Goal: Information Seeking & Learning: Learn about a topic

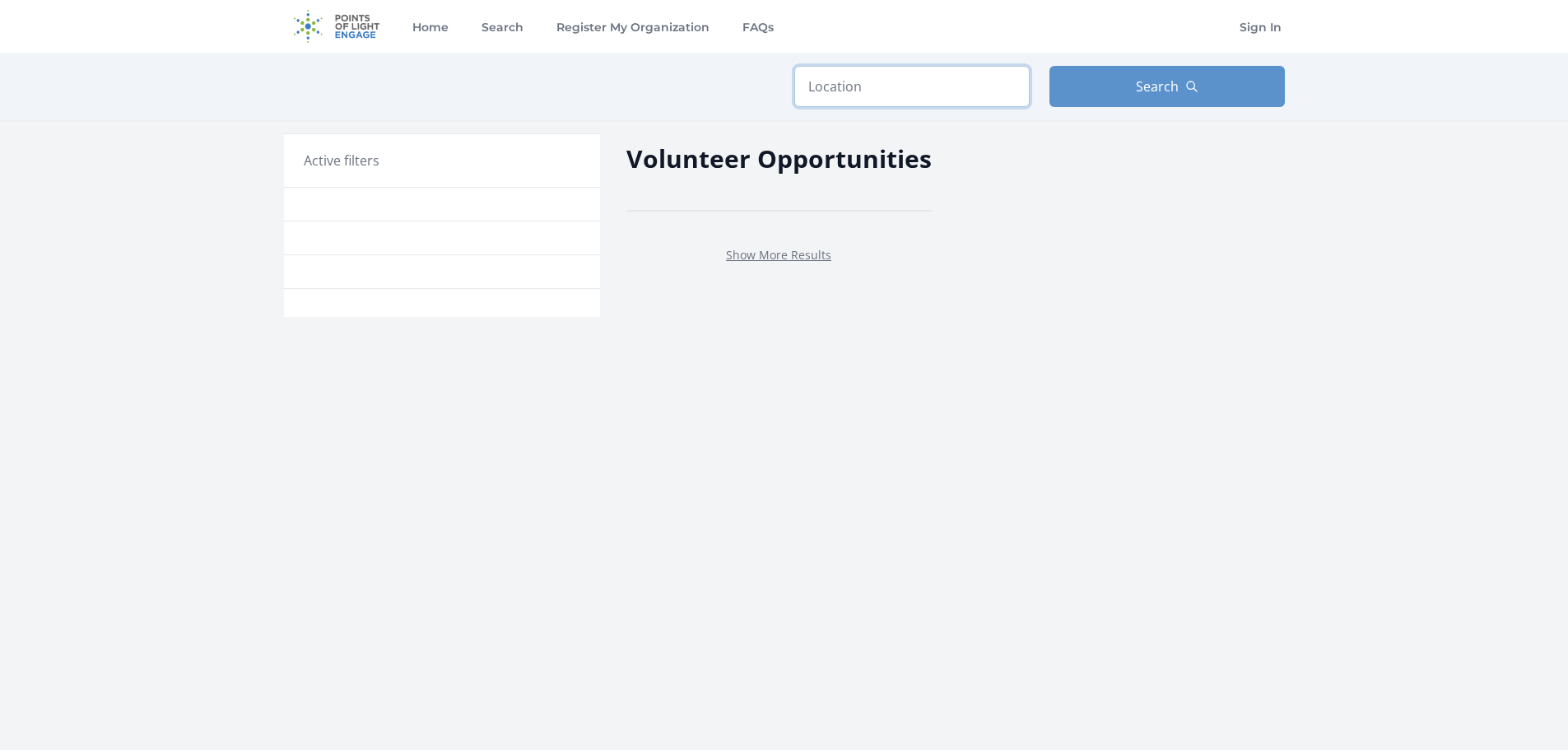
click at [850, 78] on input "text" at bounding box center [911, 86] width 235 height 41
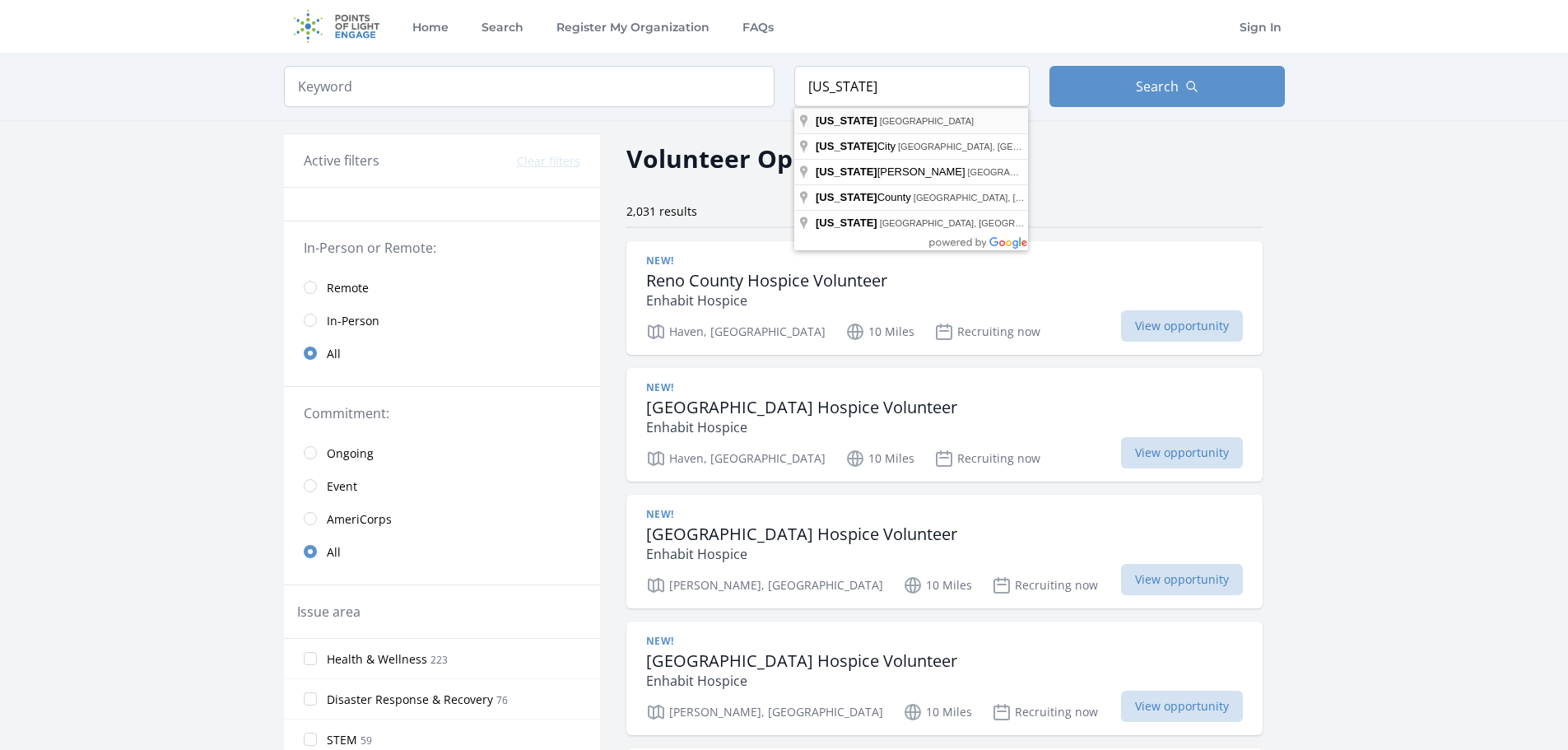
type input "Ohio, USA"
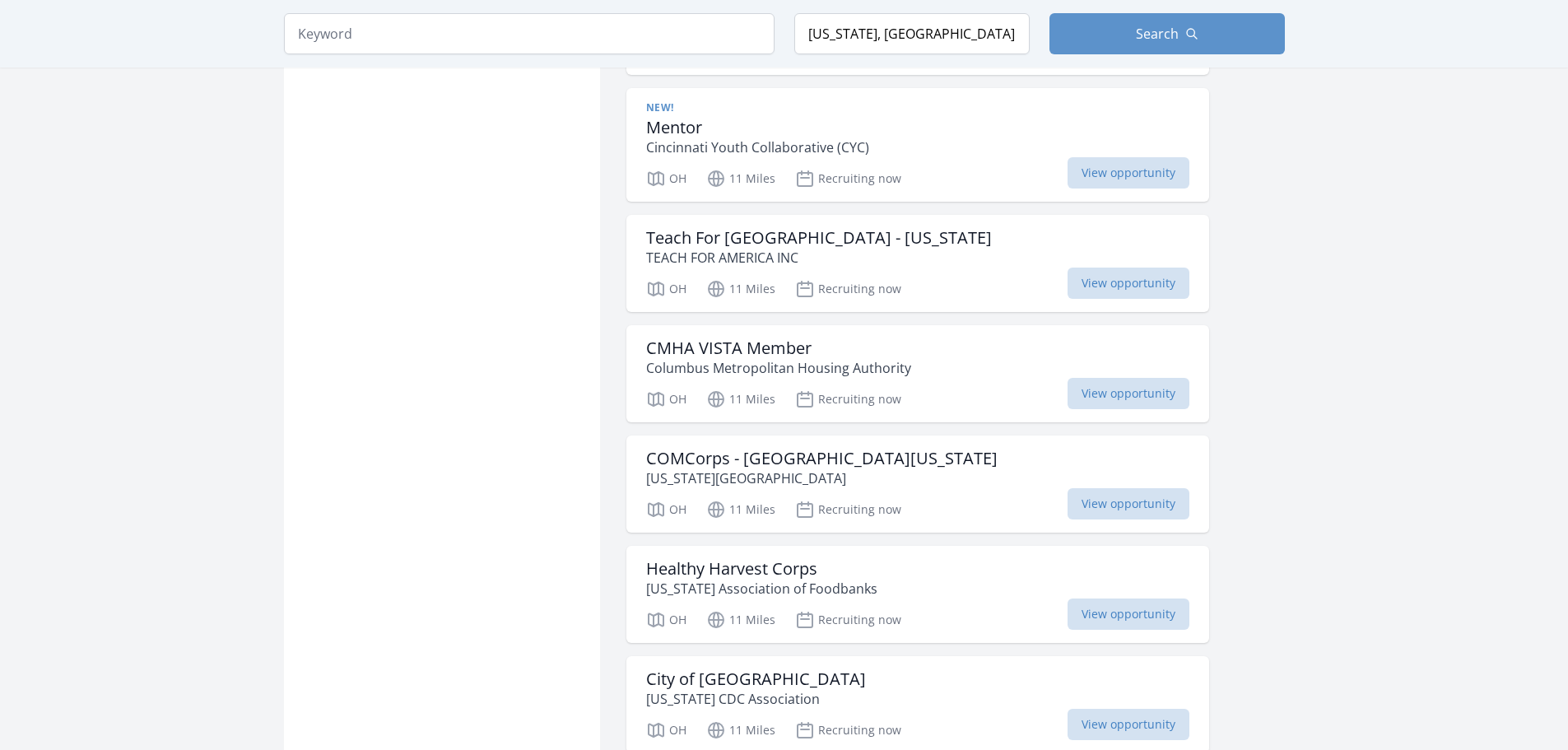
scroll to position [1811, 0]
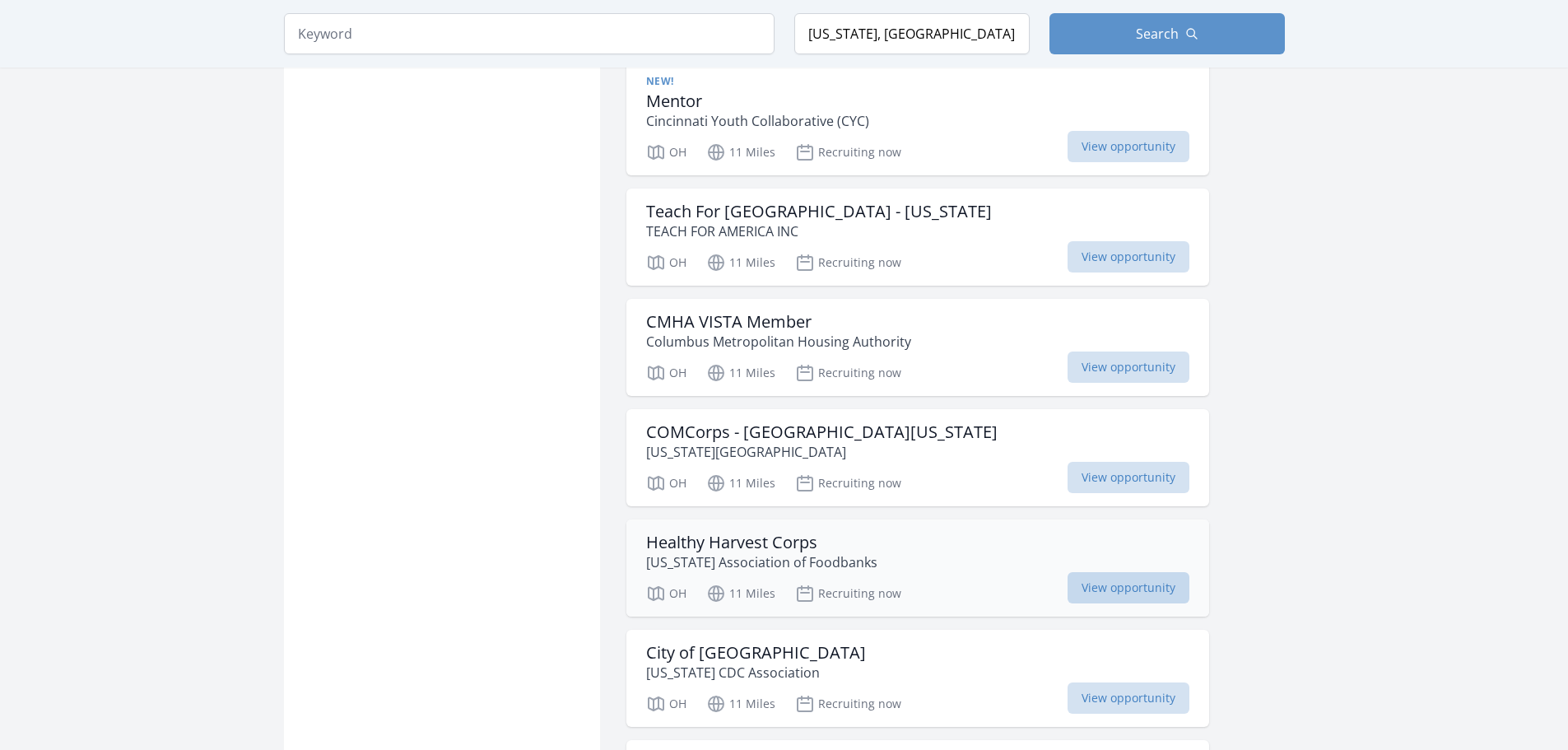
click at [1136, 584] on span "View opportunity" at bounding box center [1128, 588] width 122 height 31
click at [1117, 585] on span "View opportunity" at bounding box center [1128, 588] width 122 height 31
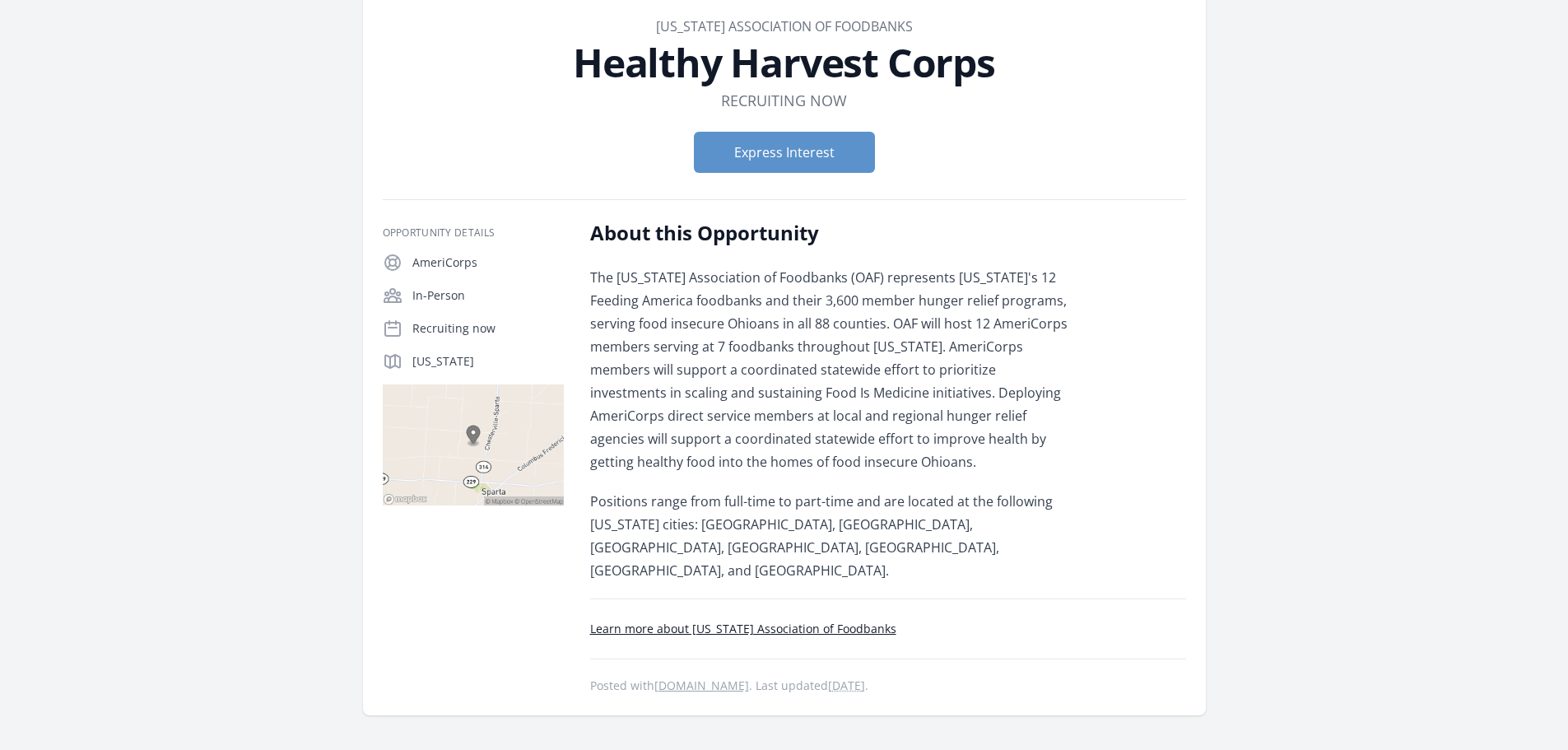
scroll to position [165, 0]
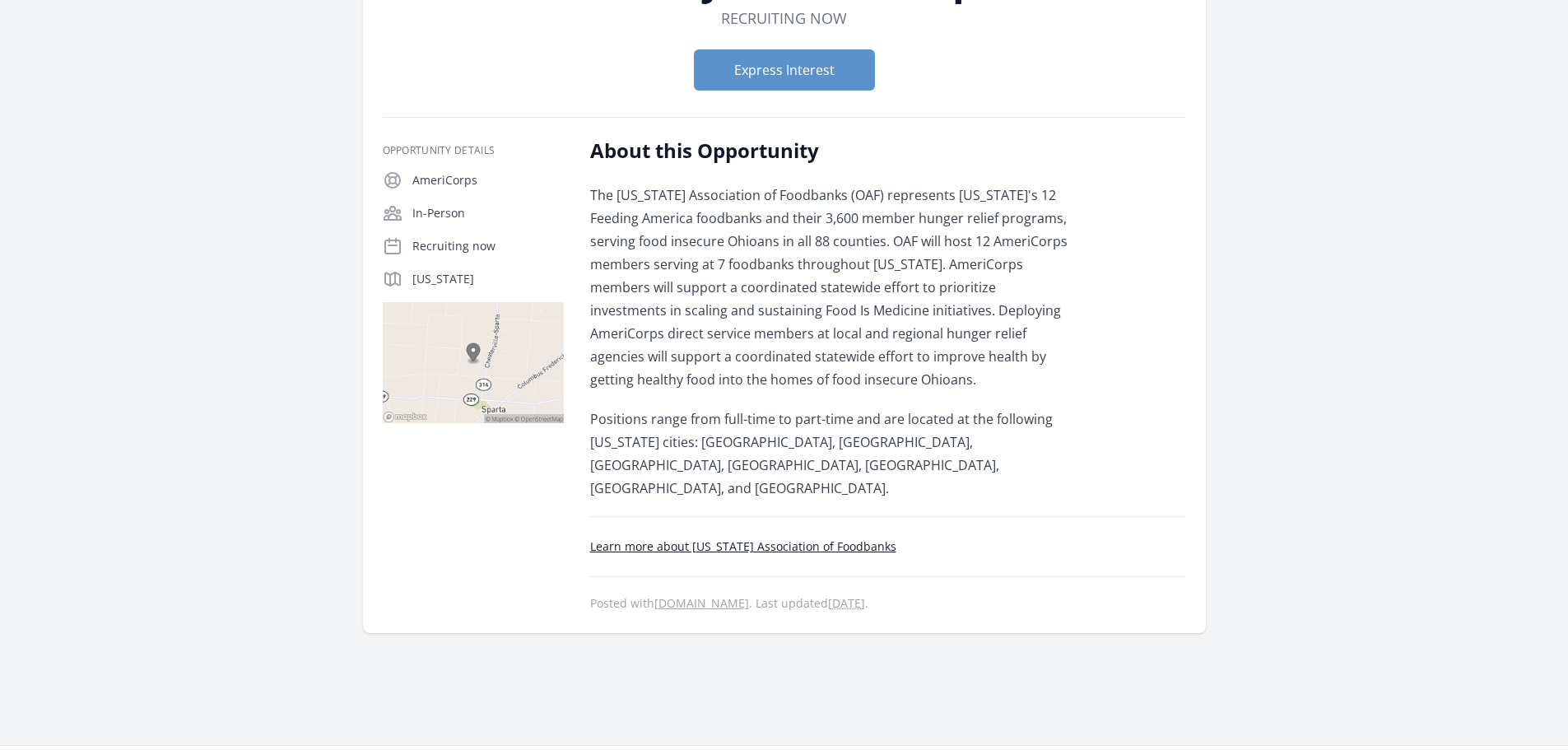
click at [756, 538] on link "Learn more about [US_STATE] Association of Foodbanks" at bounding box center [743, 545] width 306 height 15
click at [742, 538] on link "Learn more about [US_STATE] Association of Foodbanks" at bounding box center [743, 545] width 306 height 15
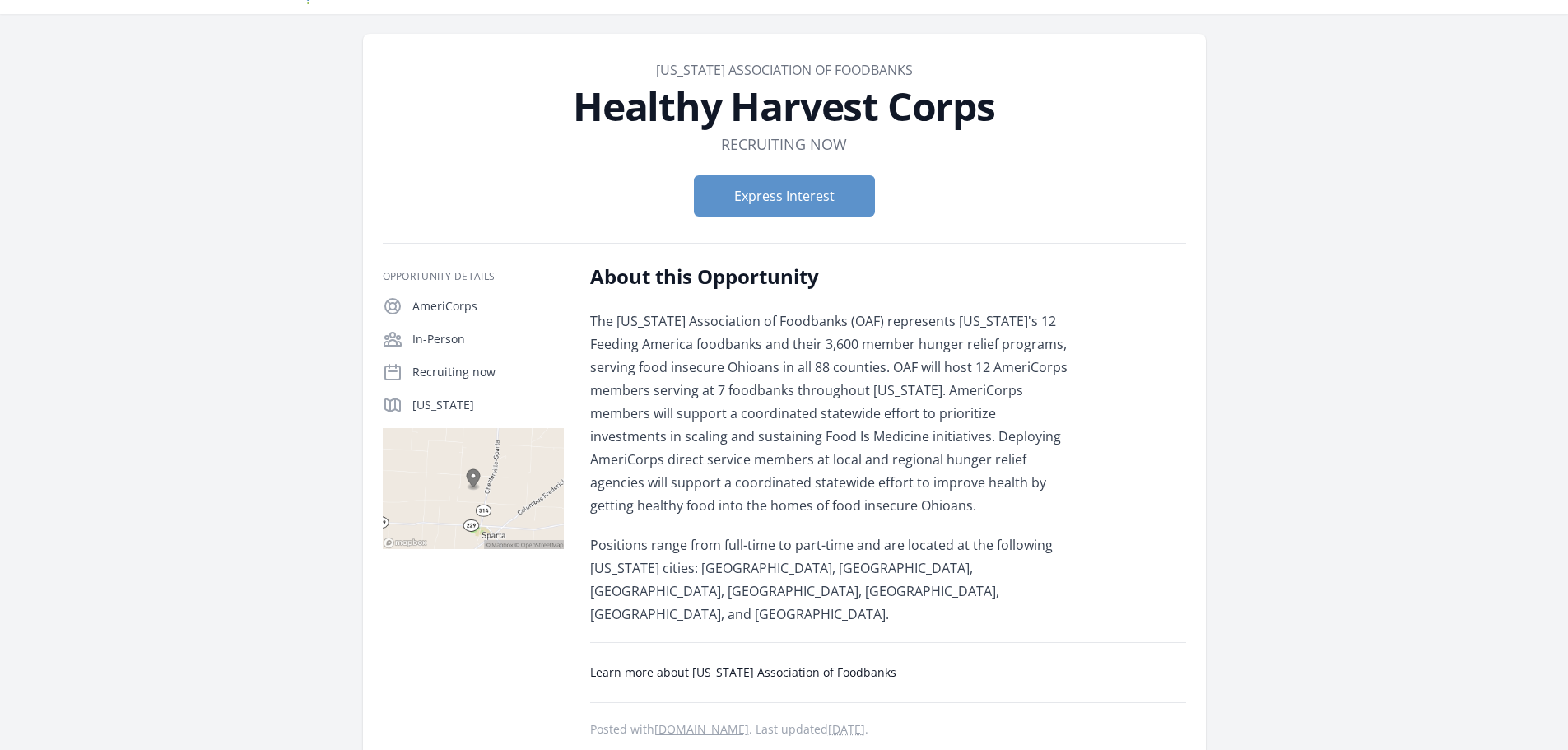
scroll to position [0, 0]
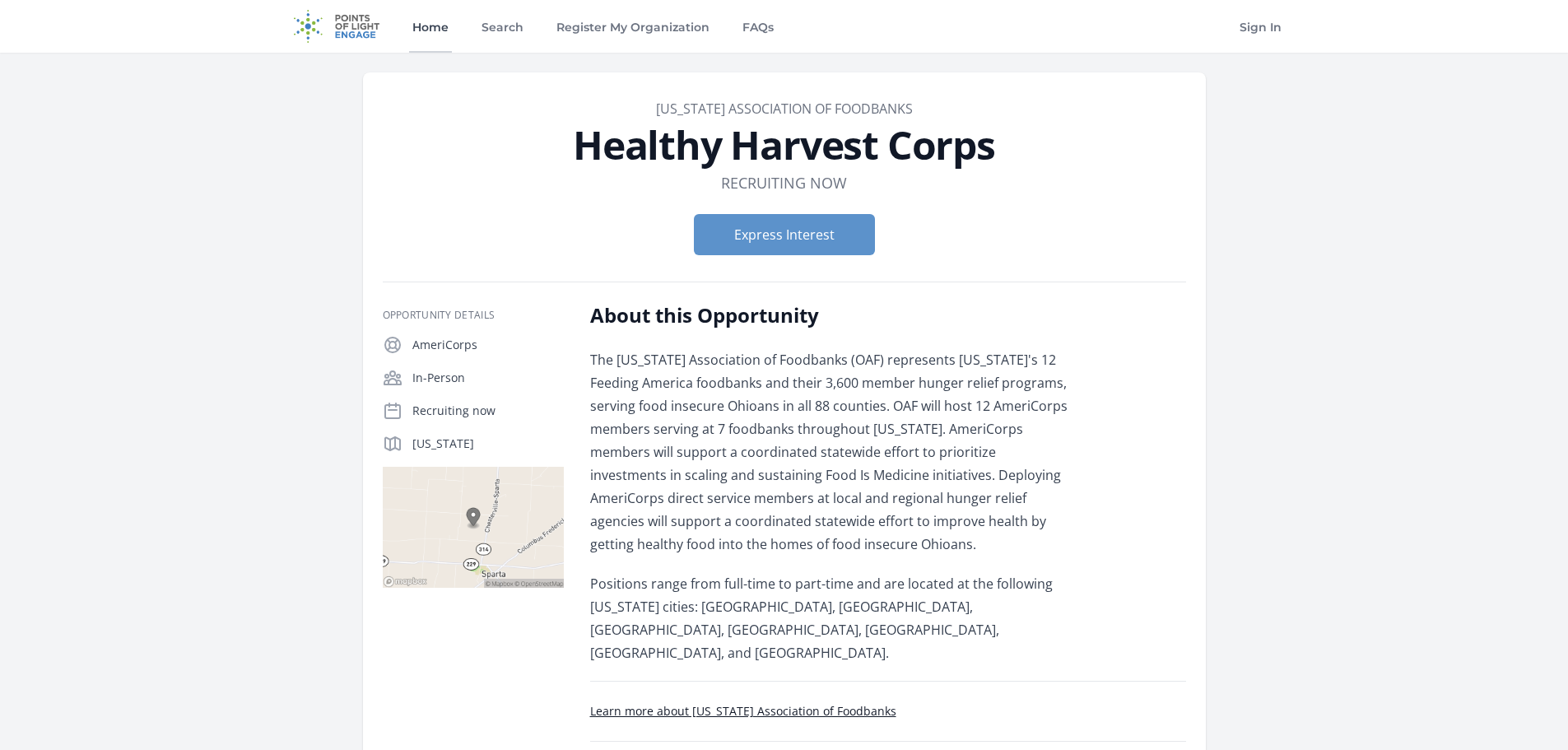
click at [433, 21] on link "Home" at bounding box center [431, 26] width 43 height 53
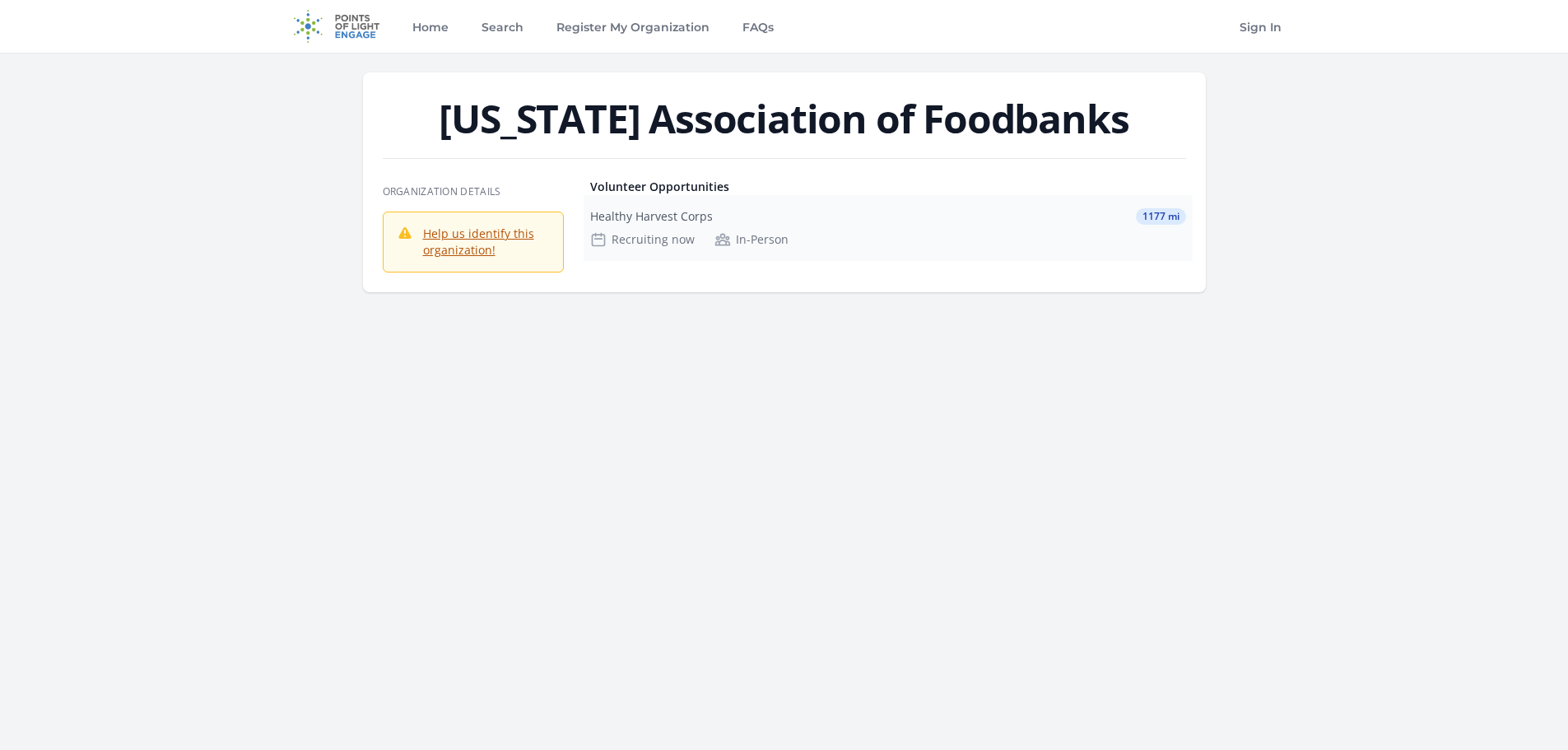
click at [661, 214] on div "Healthy Harvest Corps" at bounding box center [651, 216] width 123 height 16
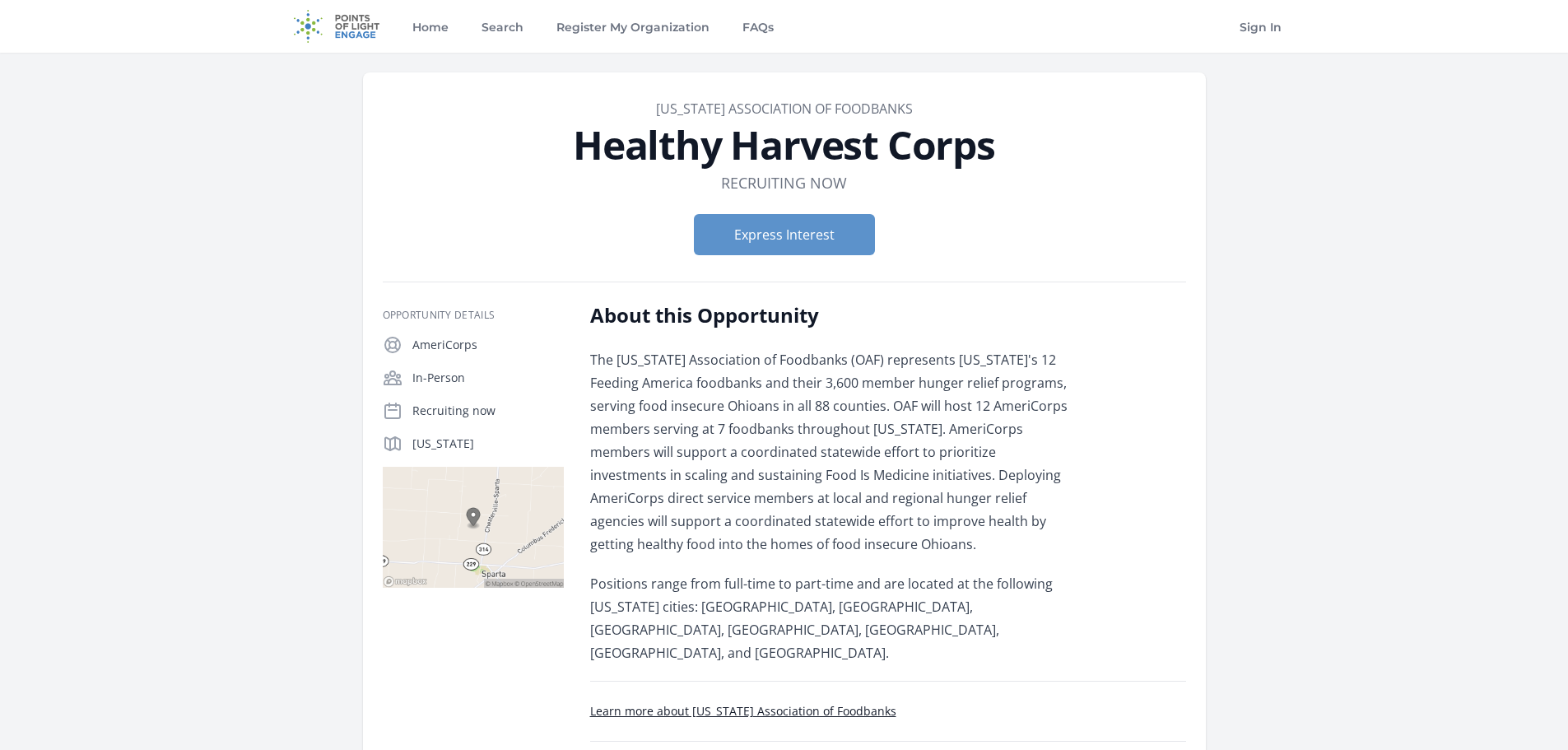
scroll to position [83, 0]
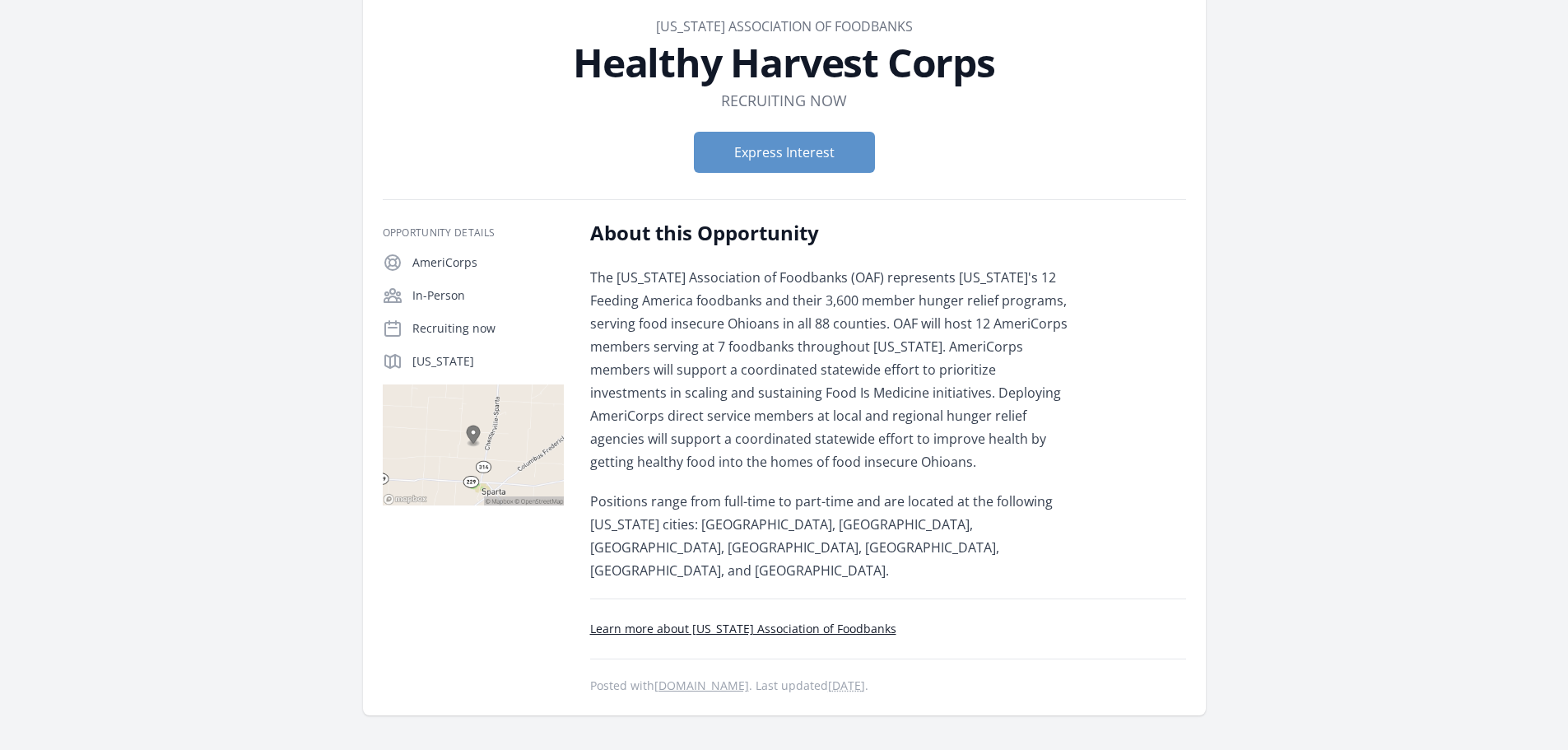
click at [474, 433] on img at bounding box center [474, 444] width 181 height 121
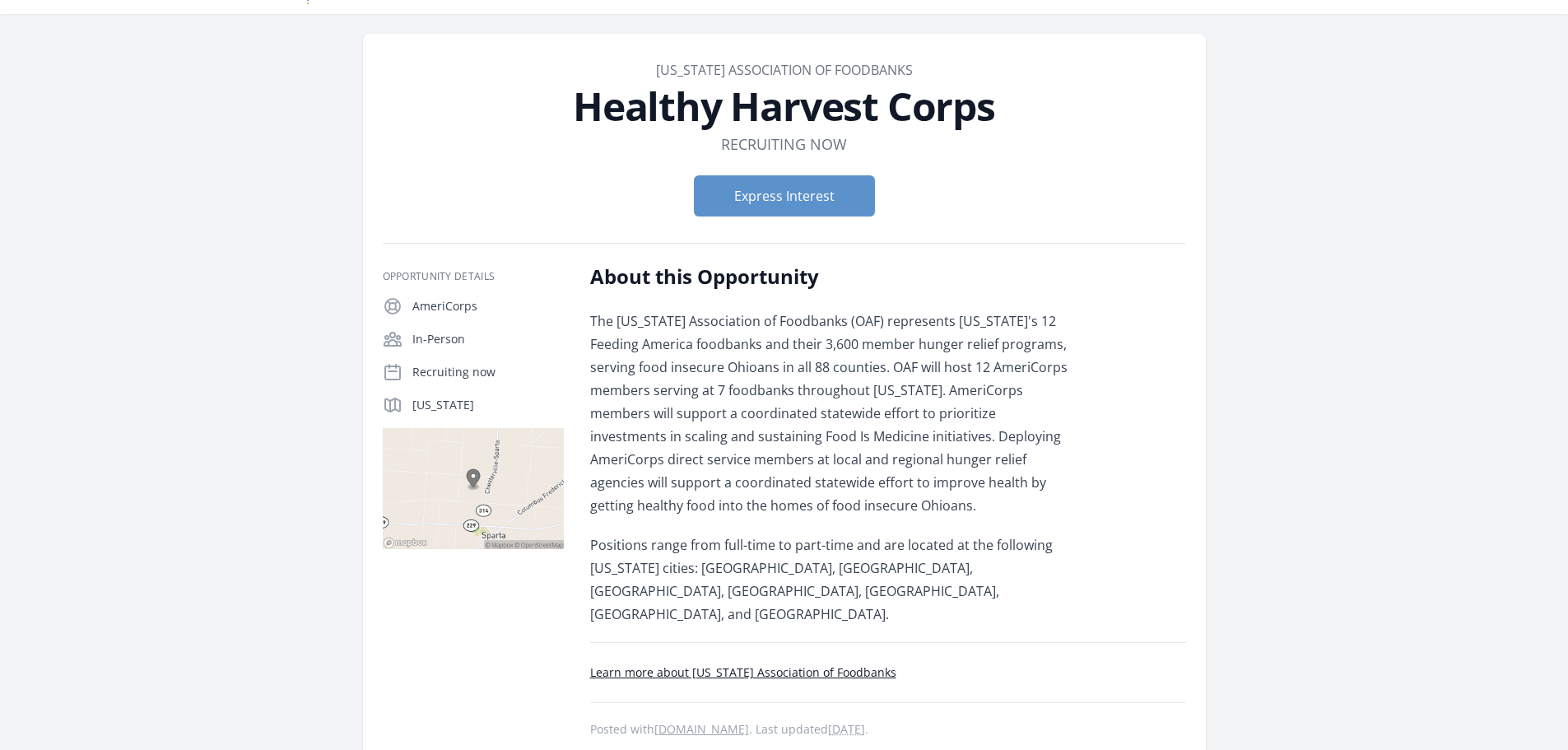
scroll to position [0, 0]
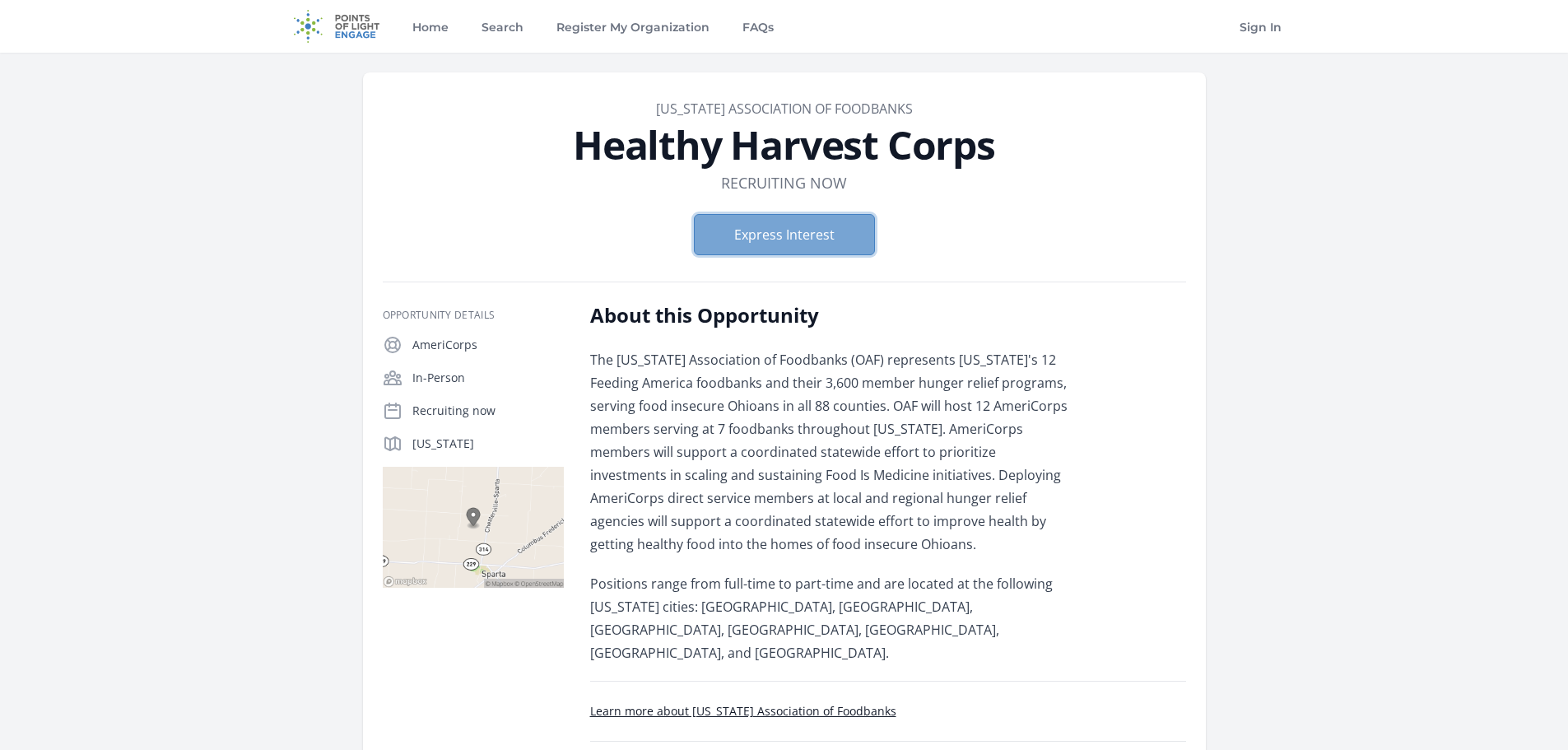
click at [808, 253] on button "Express Interest" at bounding box center [784, 235] width 181 height 41
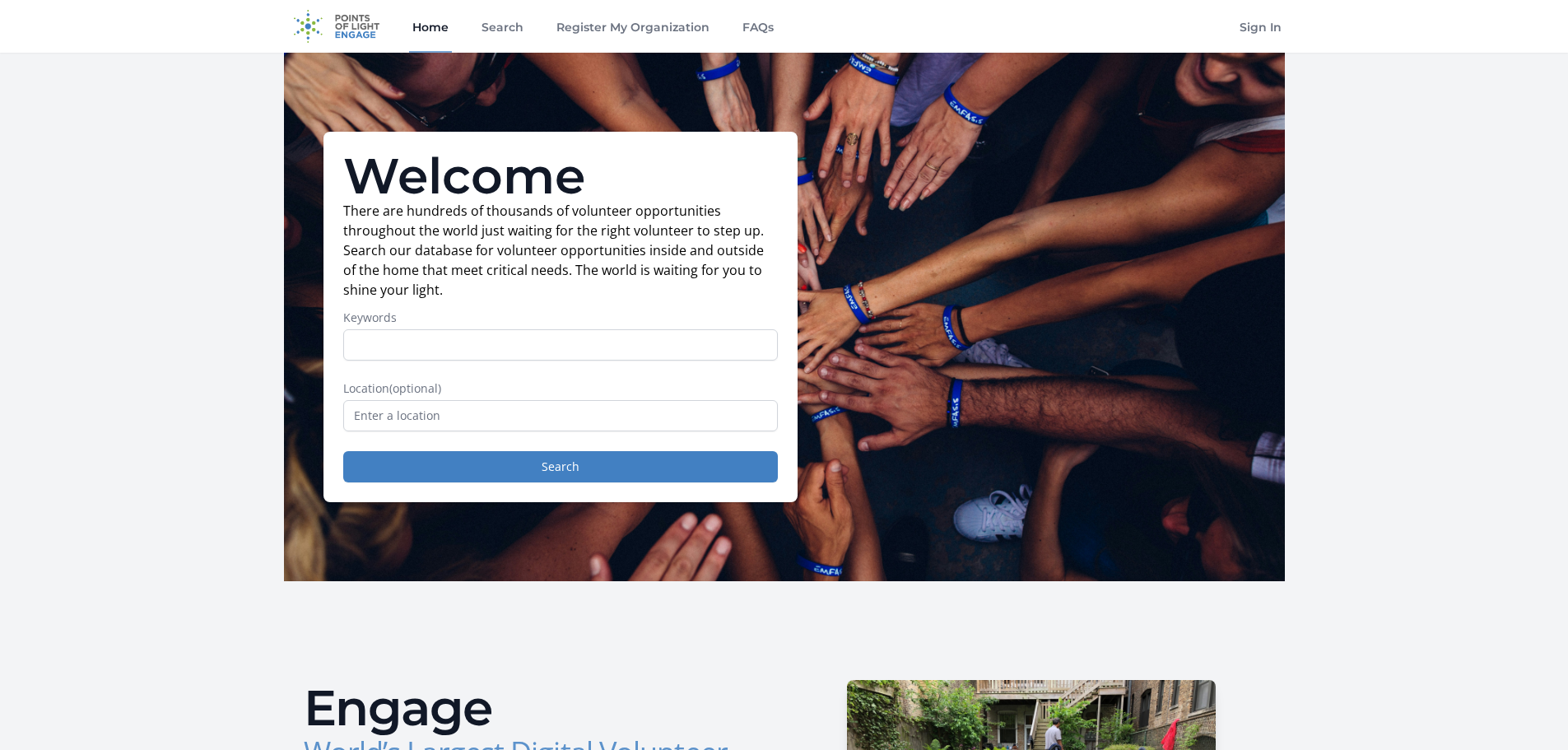
click at [470, 352] on input "Keywords" at bounding box center [561, 344] width 434 height 31
type input "HOMELESS"
click at [434, 423] on input "text" at bounding box center [561, 415] width 434 height 31
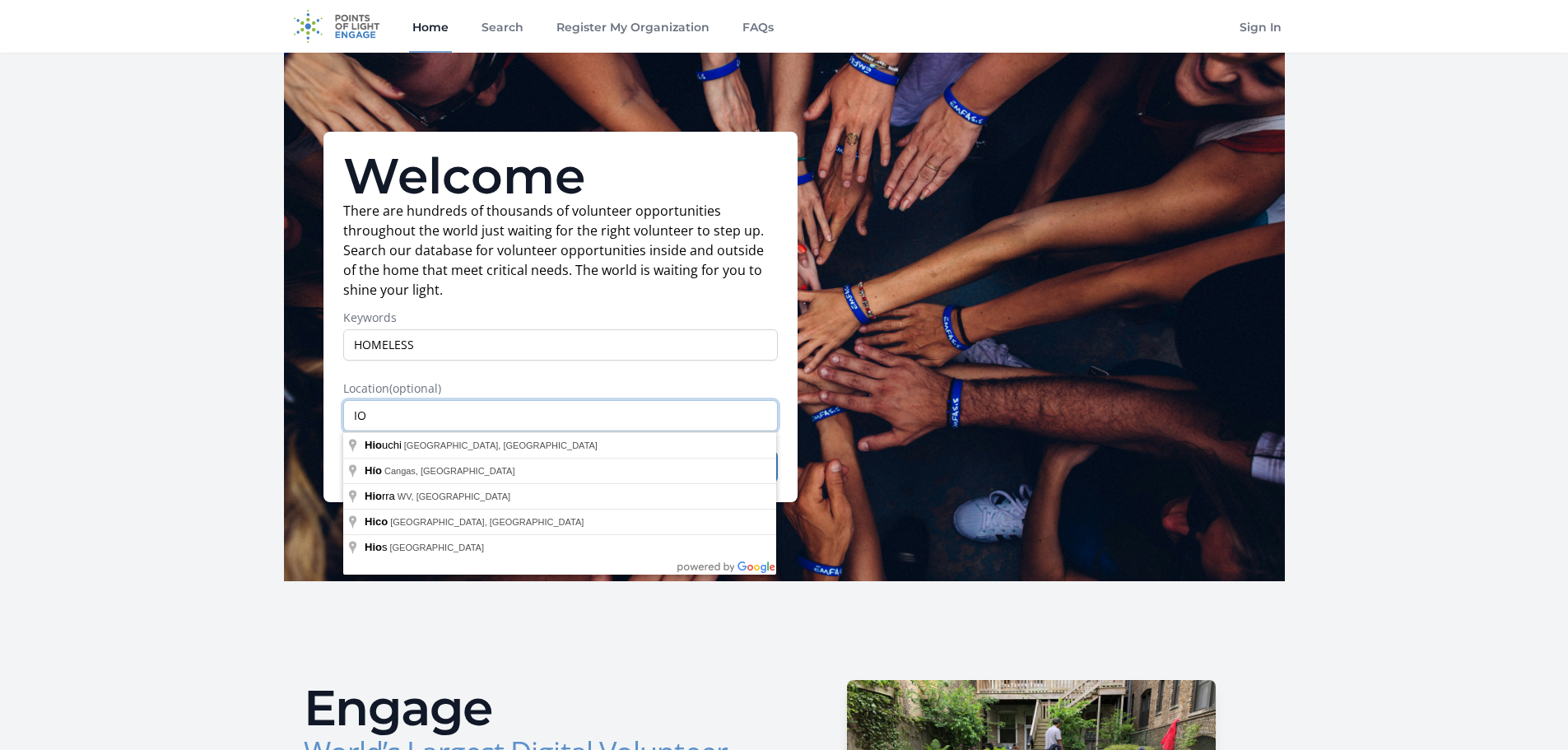
type input "O"
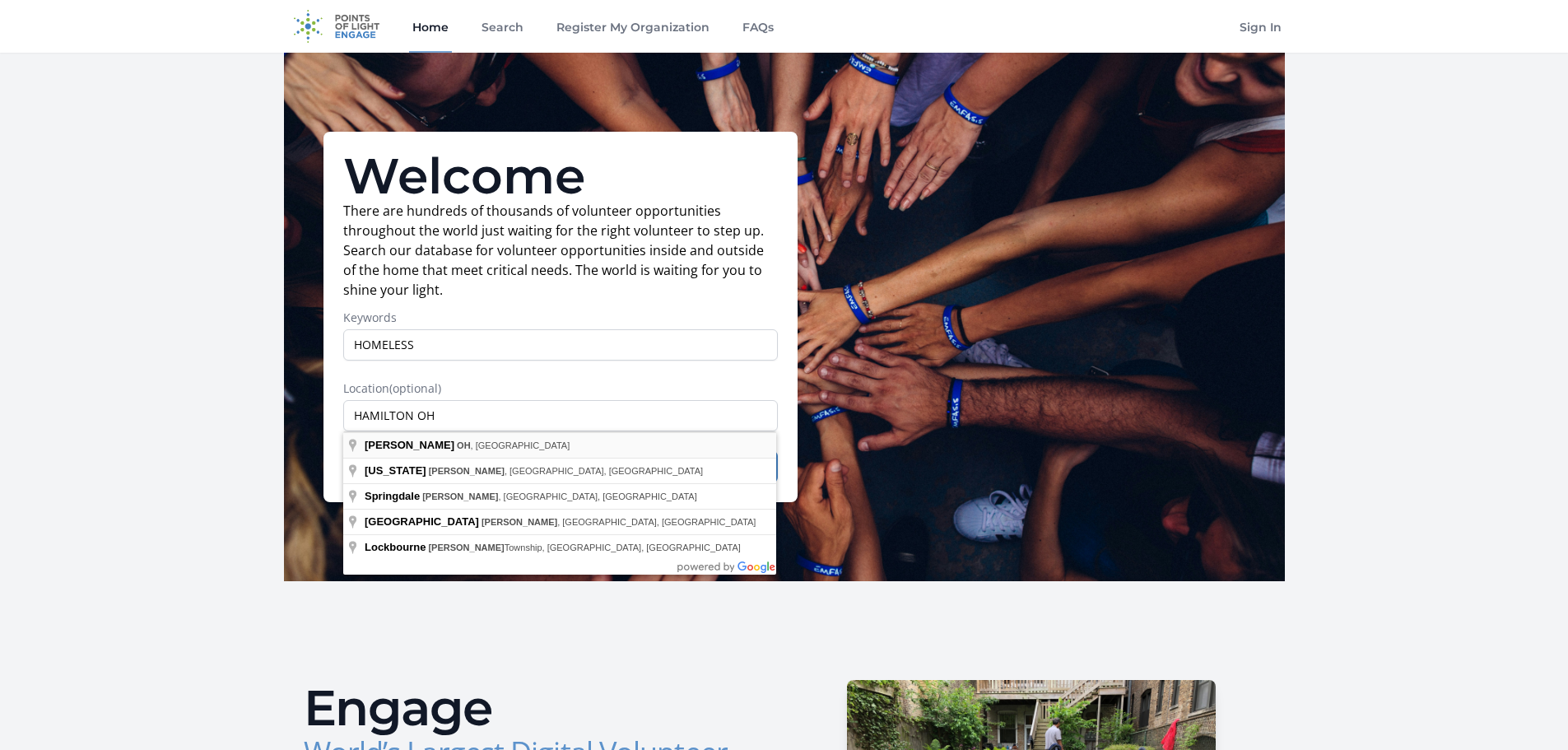
type input "[GEOGRAPHIC_DATA], [GEOGRAPHIC_DATA], [GEOGRAPHIC_DATA]"
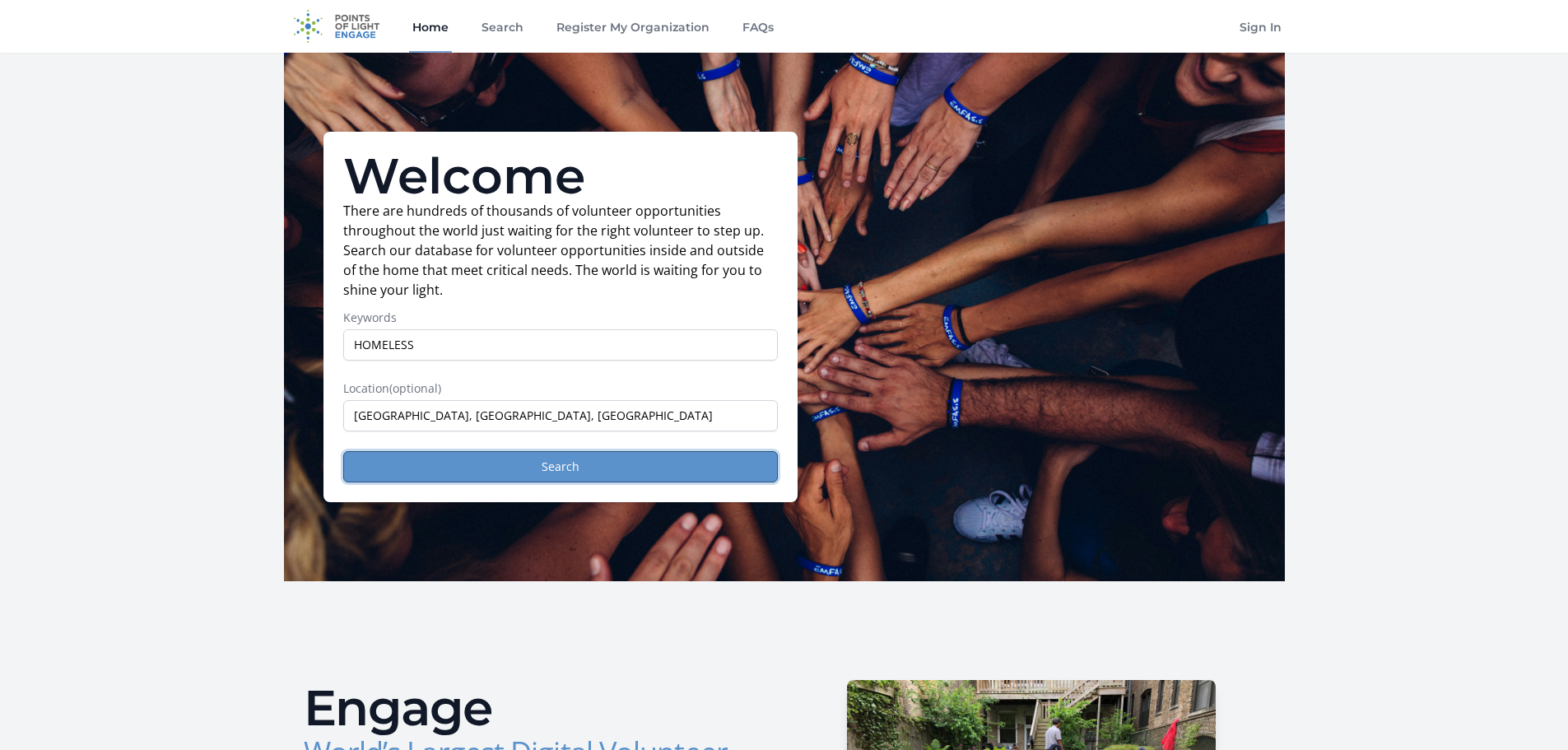
click at [467, 463] on button "Search" at bounding box center [561, 467] width 434 height 31
click at [469, 461] on button "Search" at bounding box center [561, 467] width 434 height 31
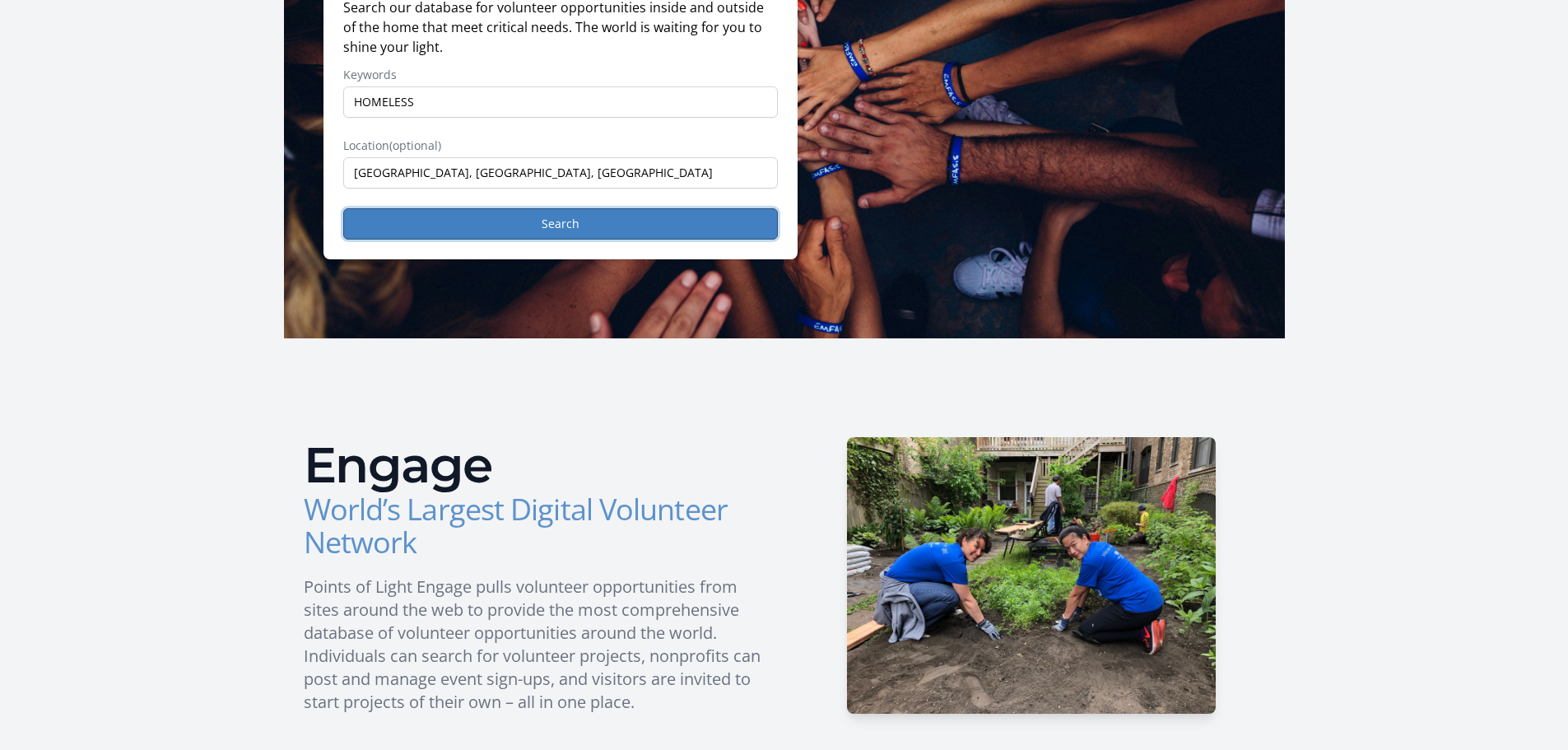
scroll to position [247, 0]
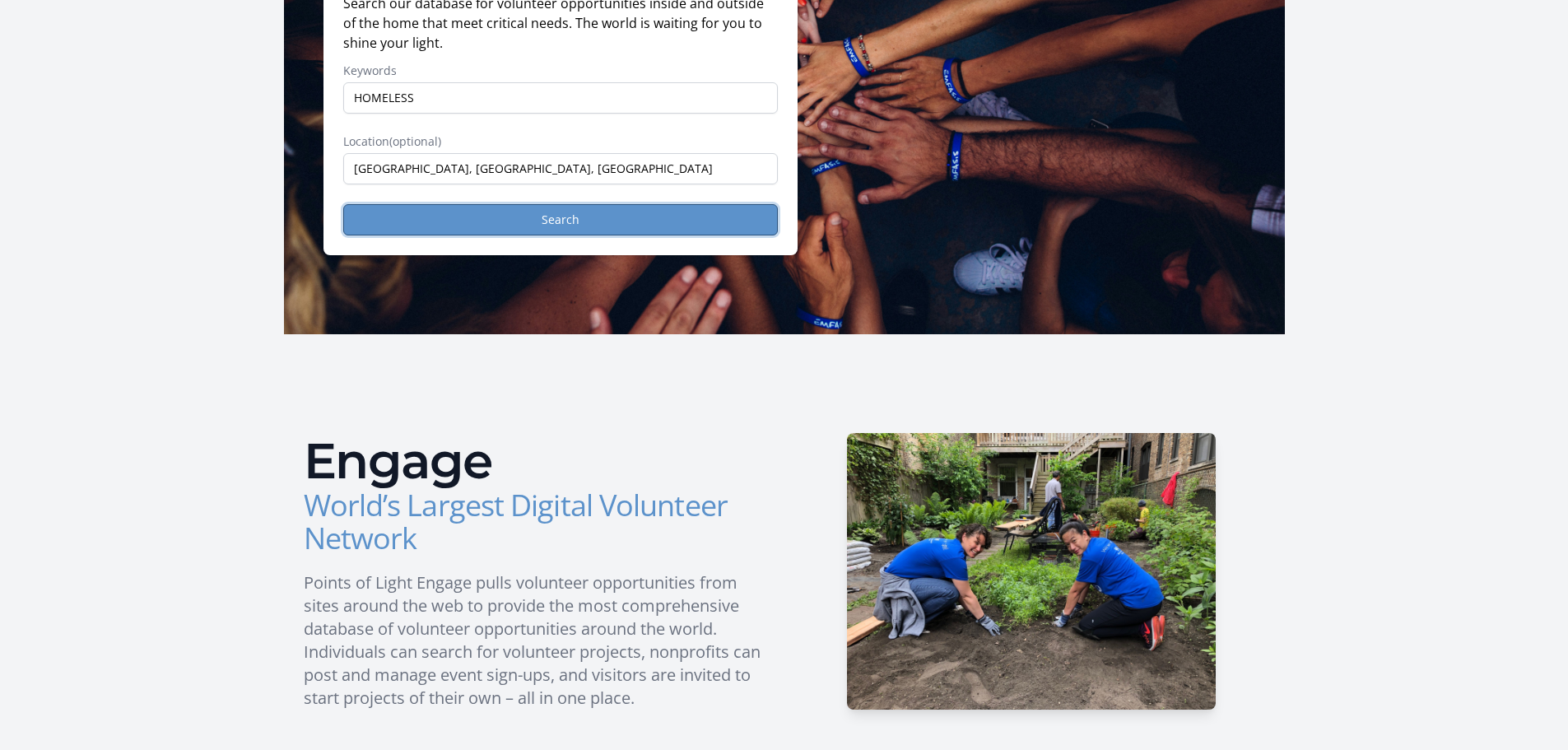
click at [526, 210] on button "Search" at bounding box center [561, 220] width 434 height 31
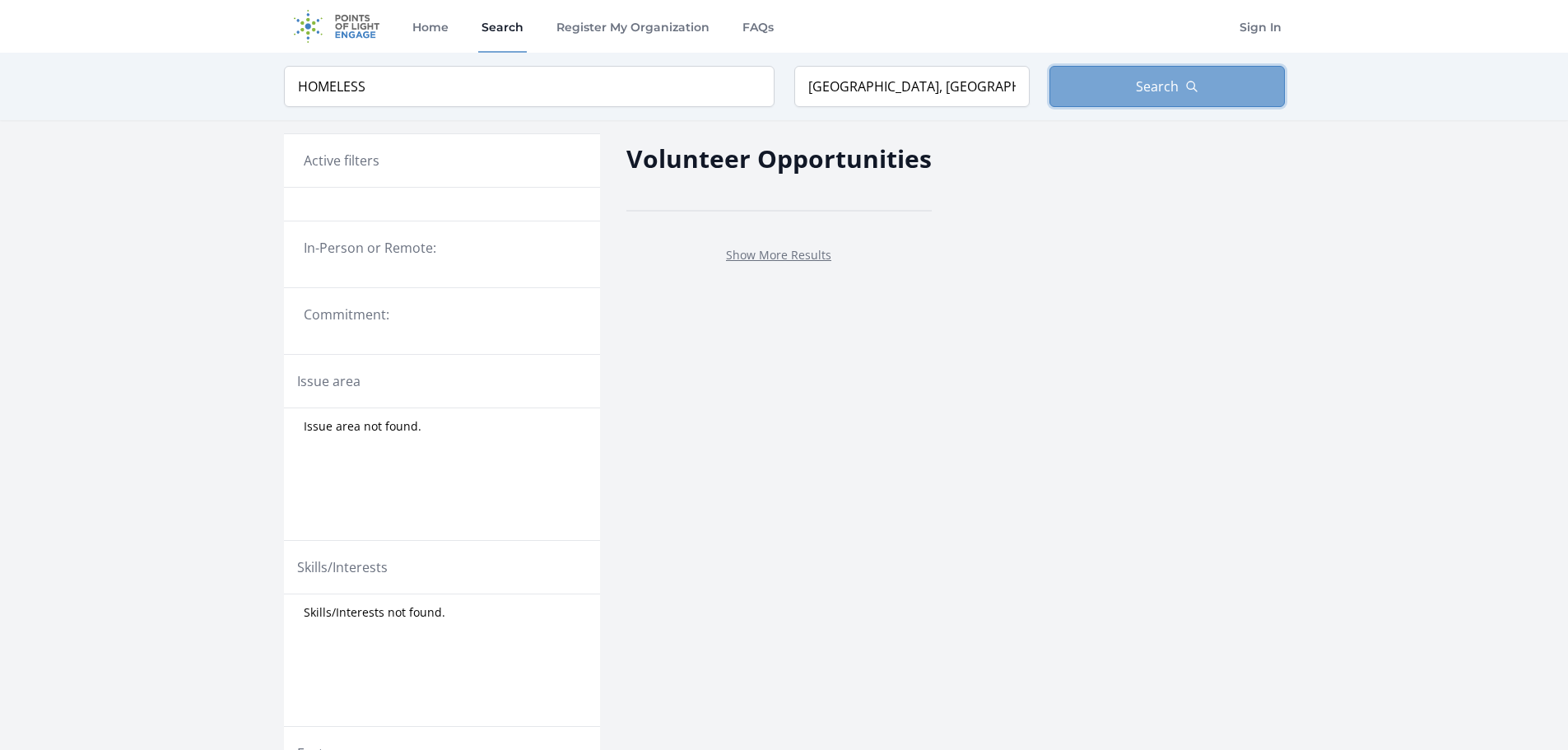
click at [1180, 75] on button "Search" at bounding box center [1167, 86] width 235 height 41
click at [348, 30] on img at bounding box center [337, 26] width 106 height 53
click at [426, 31] on link "Home" at bounding box center [431, 26] width 43 height 53
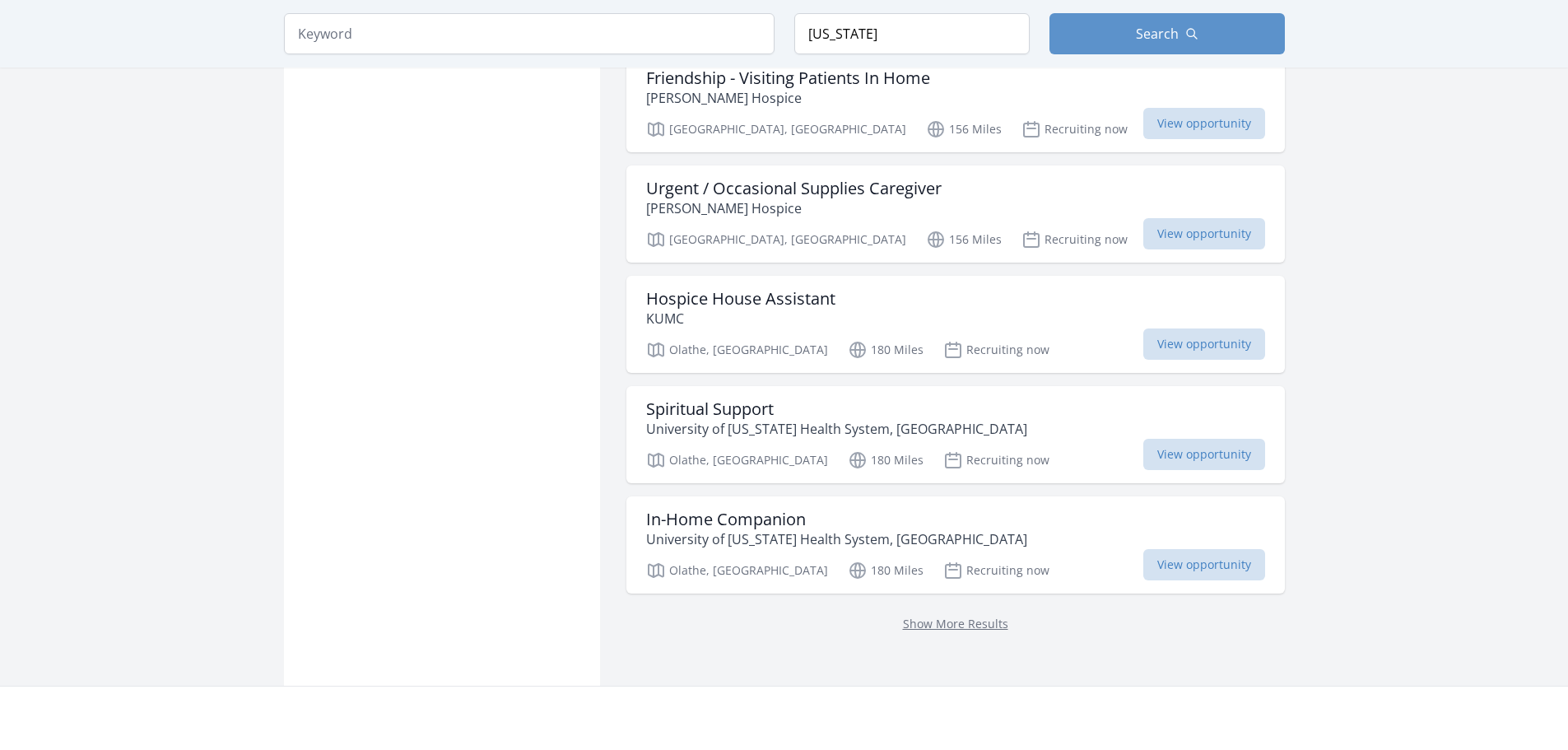
scroll to position [2093, 0]
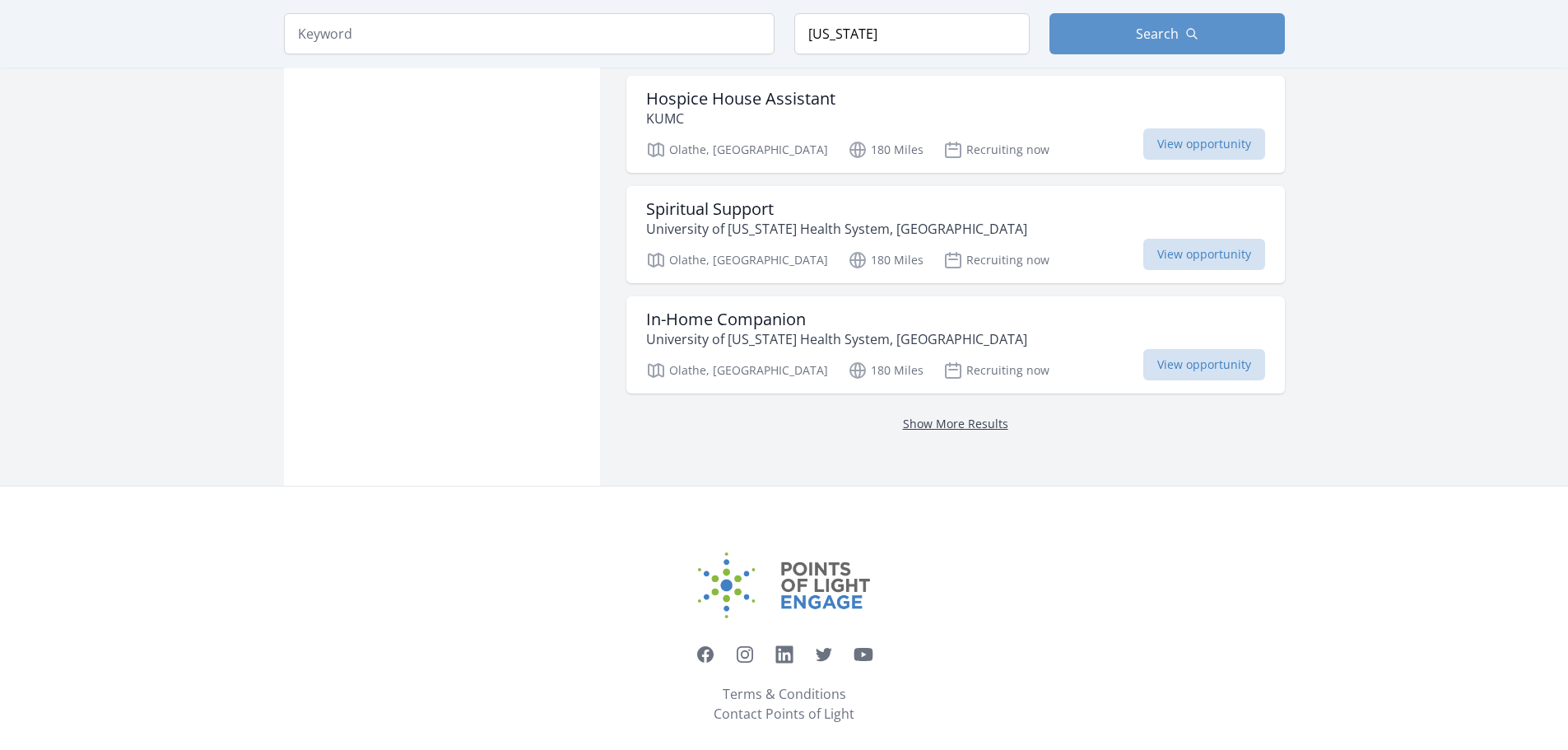
click at [953, 415] on link "Show More Results" at bounding box center [954, 423] width 105 height 15
click at [949, 415] on link "Show More Results" at bounding box center [954, 423] width 105 height 15
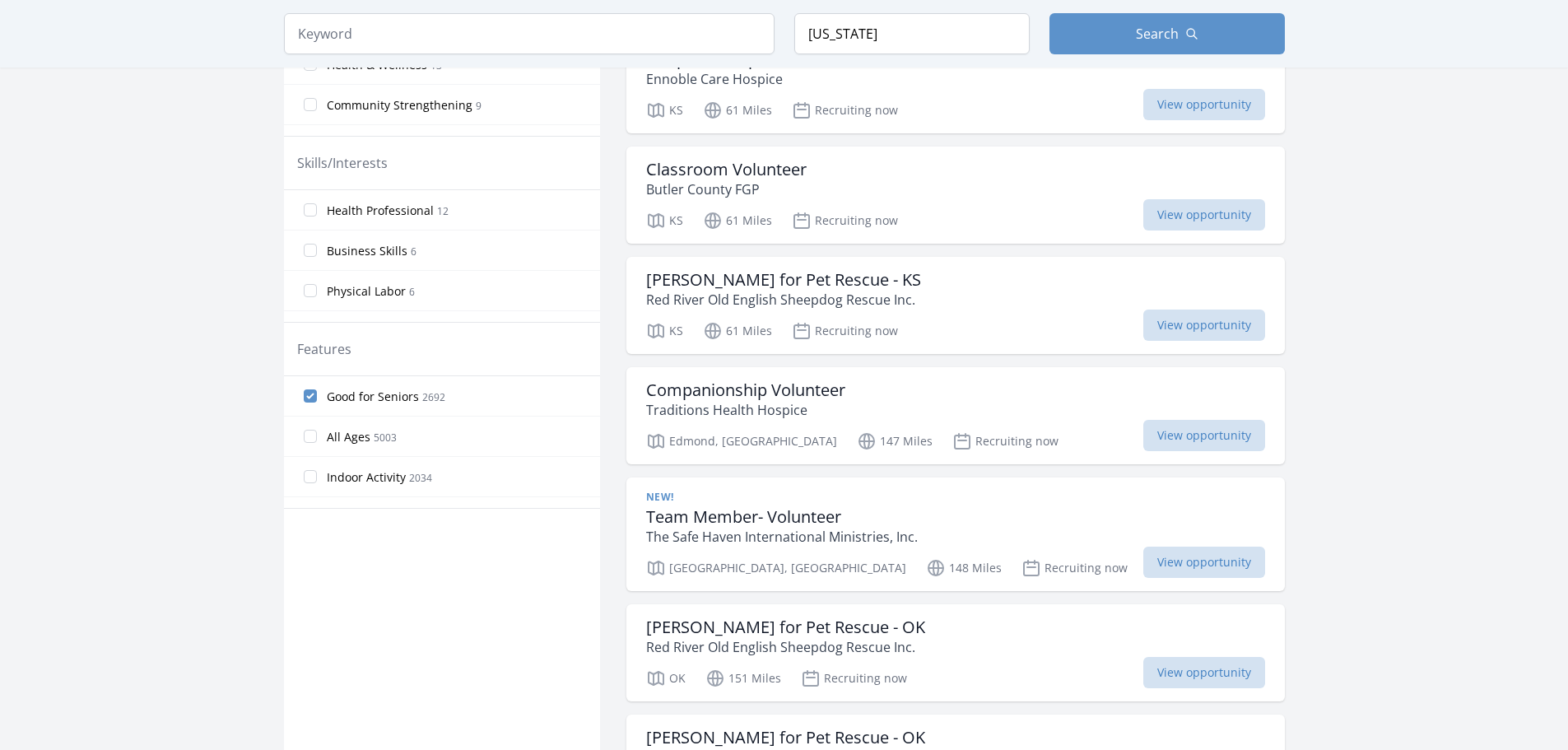
scroll to position [529, 0]
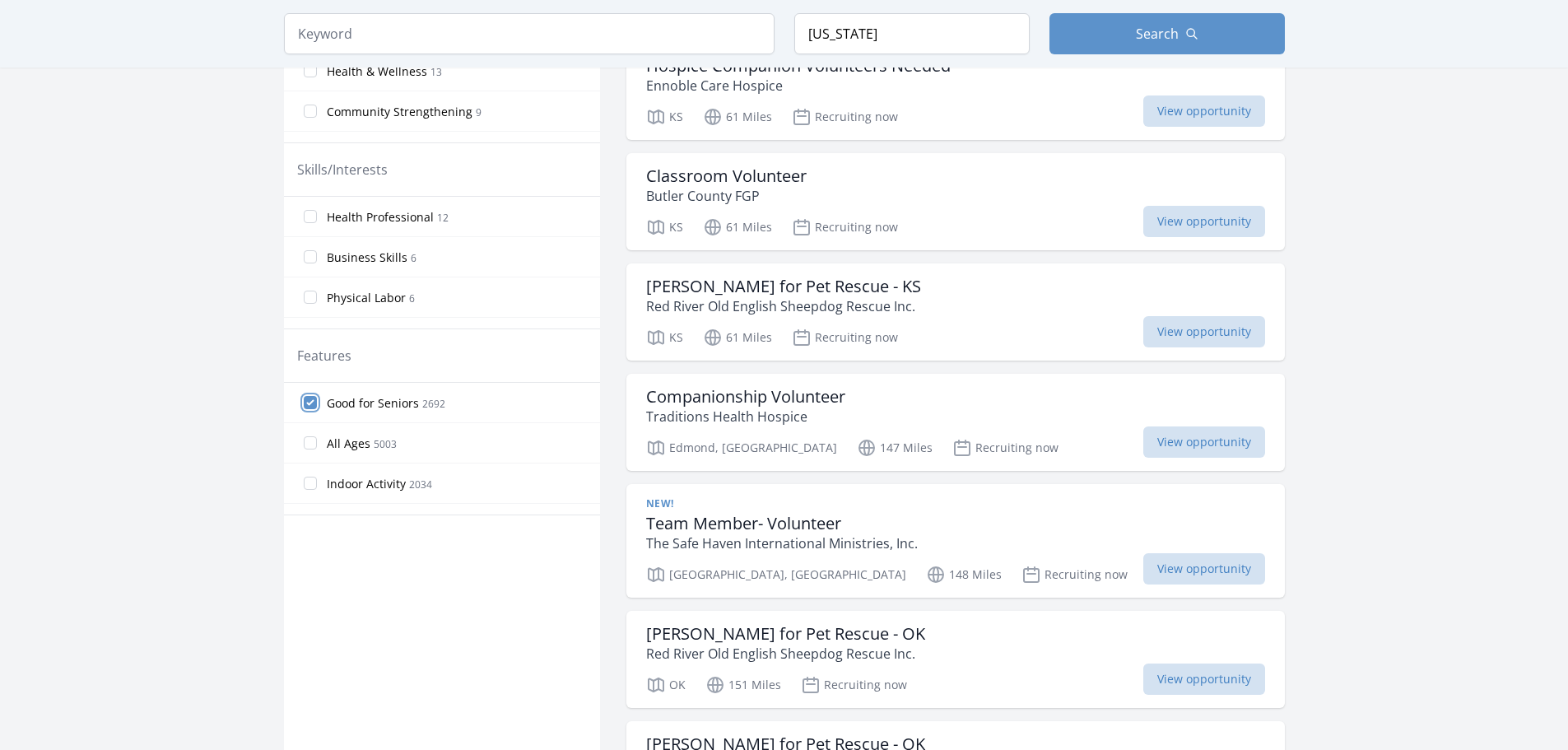
click at [315, 403] on input "Good for Seniors 2692" at bounding box center [310, 402] width 13 height 13
click at [317, 442] on label "All Ages 5003" at bounding box center [442, 442] width 316 height 33
click at [317, 442] on input "All Ages 5003" at bounding box center [310, 442] width 13 height 13
click at [307, 440] on input "All Ages 5003" at bounding box center [310, 442] width 13 height 13
click at [308, 440] on input "All Ages 5003" at bounding box center [310, 442] width 13 height 13
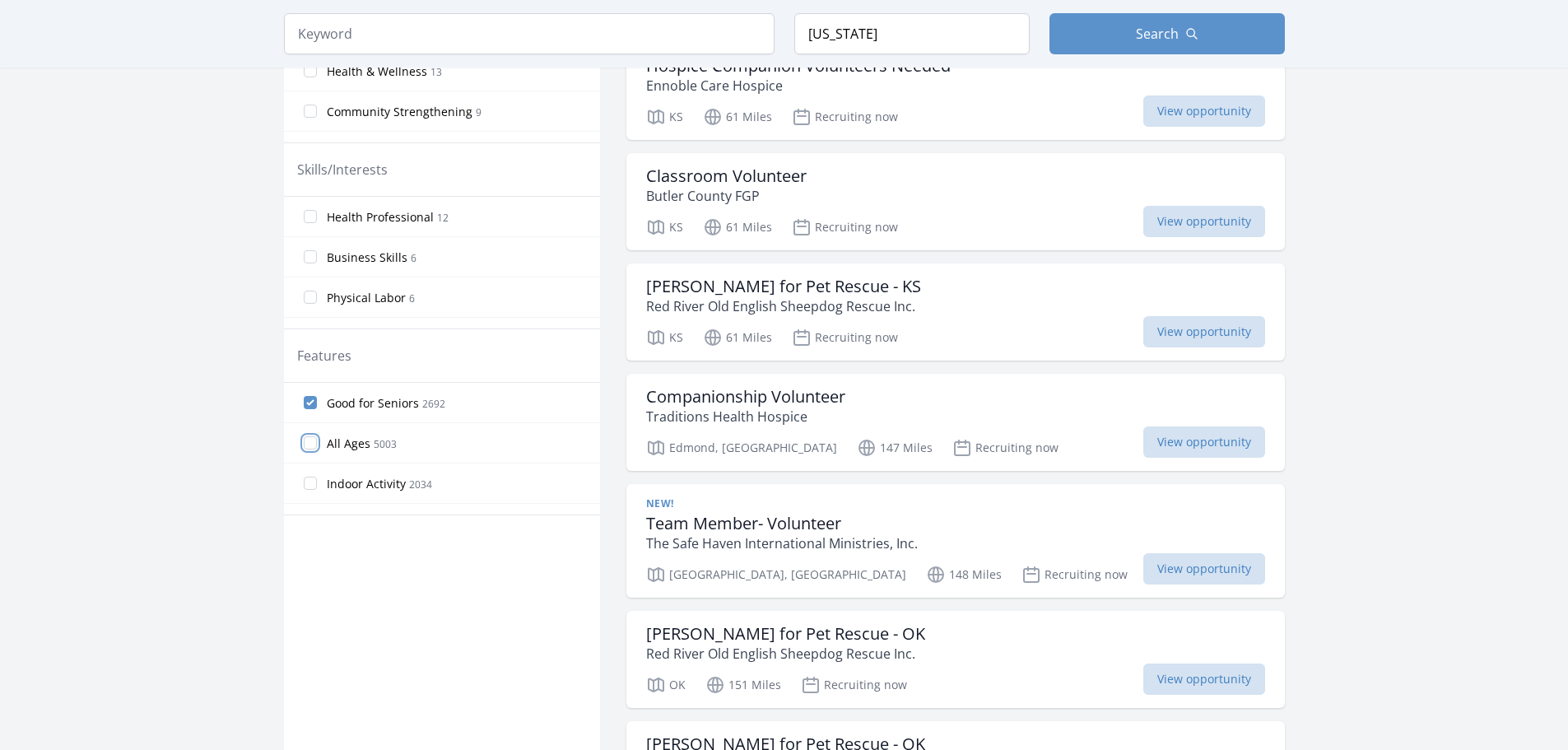
click at [309, 440] on input "All Ages 5003" at bounding box center [310, 442] width 13 height 13
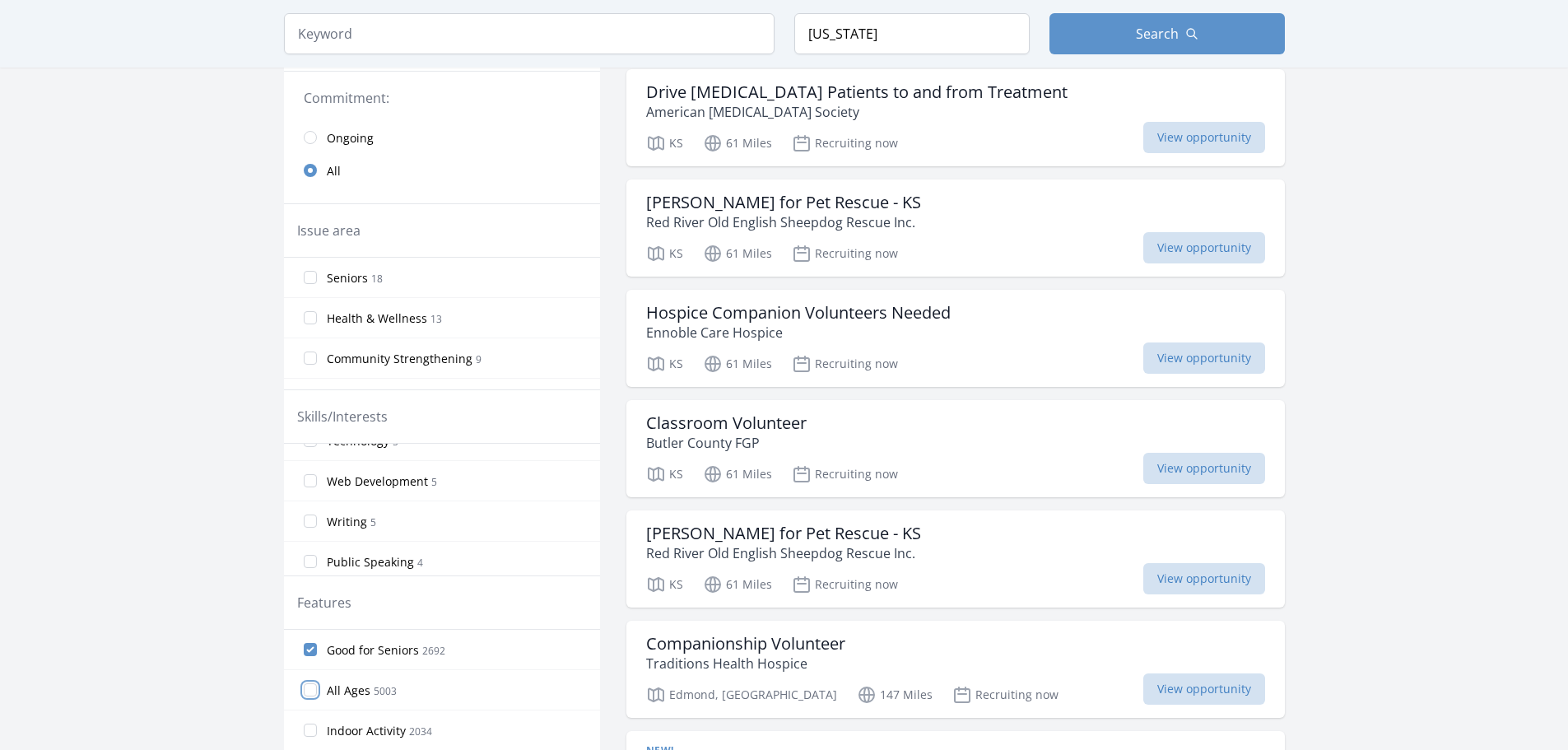
scroll to position [329, 0]
click at [318, 540] on label "Public Speaking 4" at bounding box center [442, 537] width 316 height 33
click at [317, 540] on input "Public Speaking 4" at bounding box center [310, 537] width 13 height 13
click at [309, 537] on input "Public Speaking 4" at bounding box center [310, 537] width 13 height 13
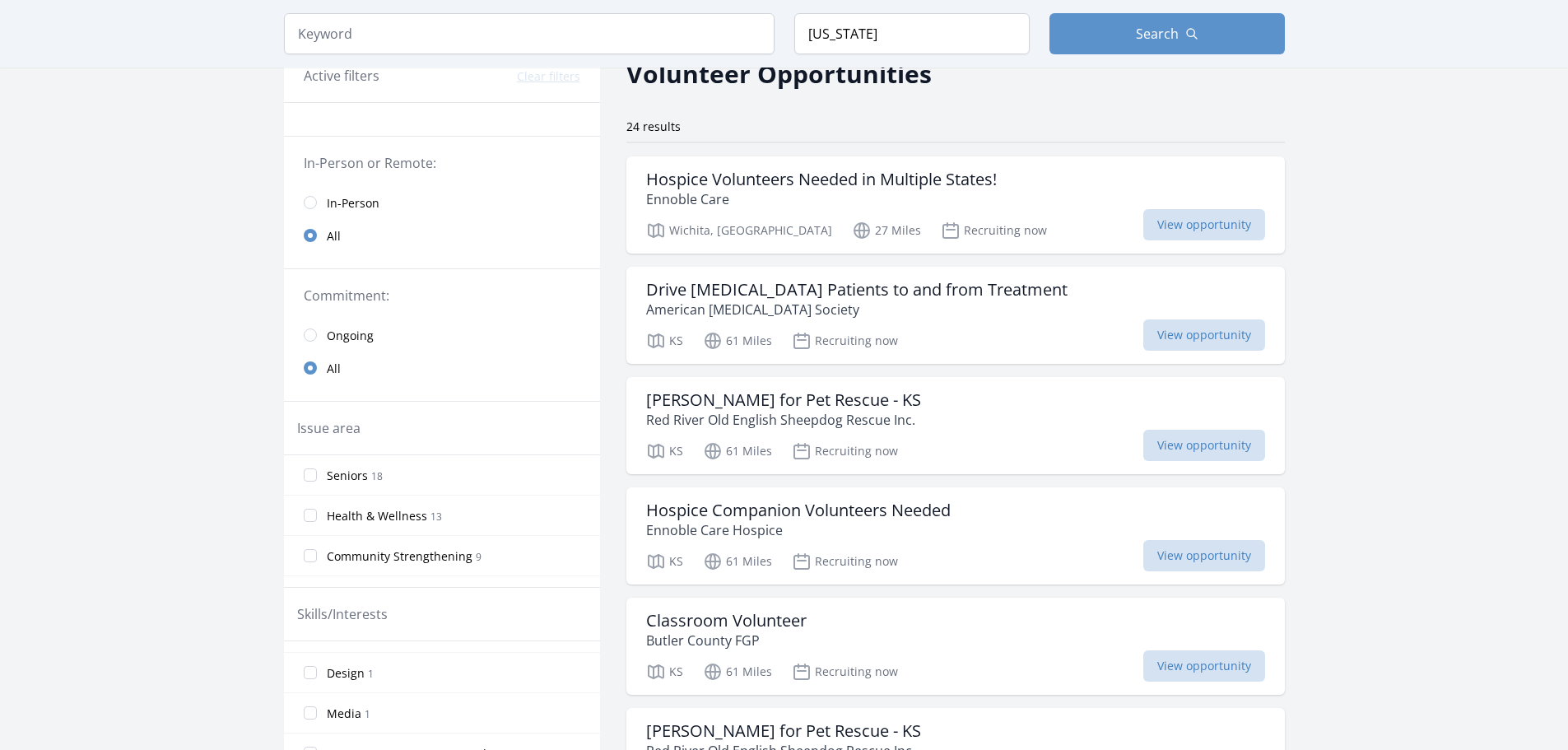
scroll to position [0, 0]
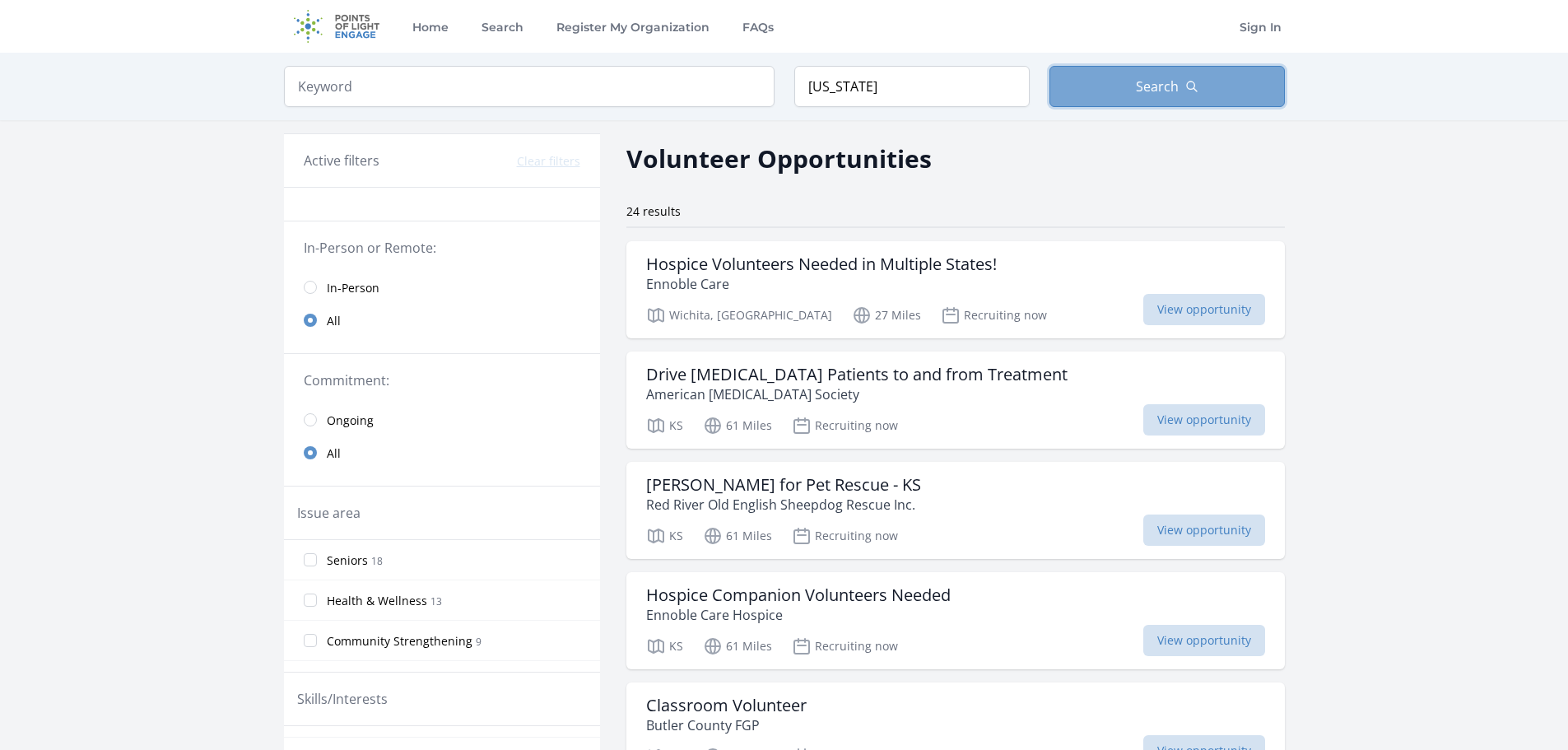
click at [1128, 83] on button "Search" at bounding box center [1167, 86] width 235 height 41
